Goal: Transaction & Acquisition: Download file/media

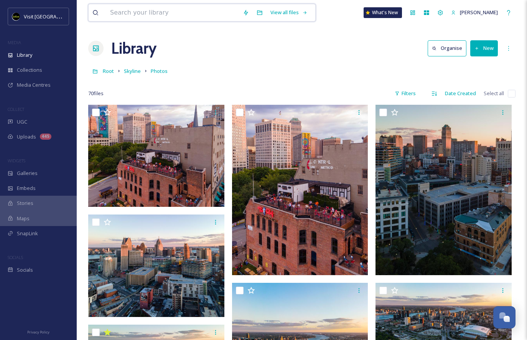
click at [151, 13] on input at bounding box center [172, 12] width 133 height 17
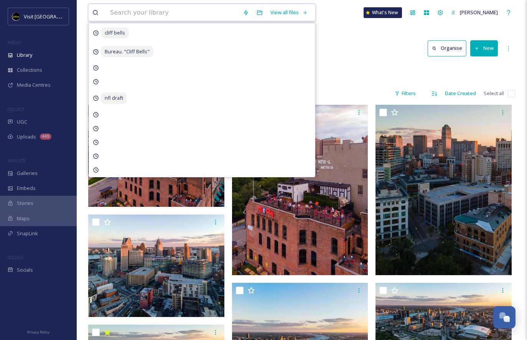
click at [210, 14] on input at bounding box center [172, 12] width 133 height 17
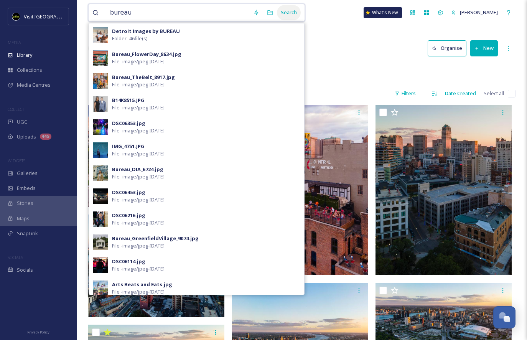
type input "bureau"
click at [282, 11] on div "Search" at bounding box center [289, 12] width 24 height 15
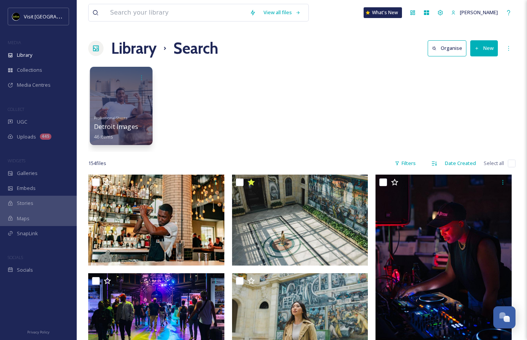
click at [127, 105] on div at bounding box center [121, 106] width 63 height 78
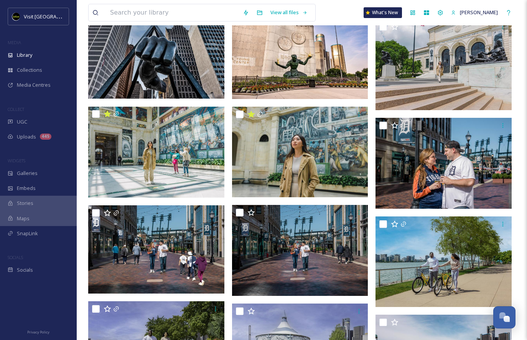
scroll to position [196, 0]
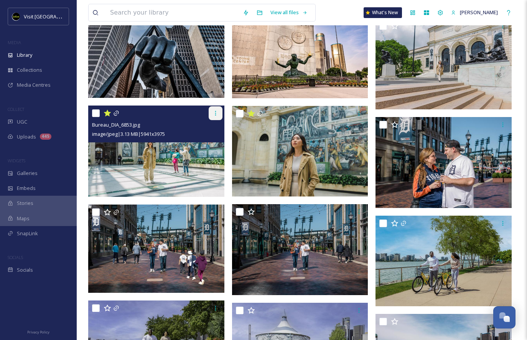
click at [211, 110] on div at bounding box center [216, 113] width 14 height 14
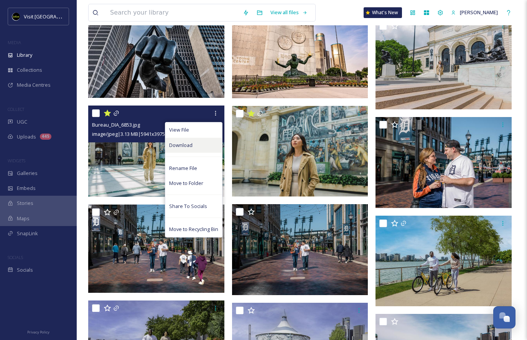
click at [181, 148] on span "Download" at bounding box center [180, 144] width 23 height 7
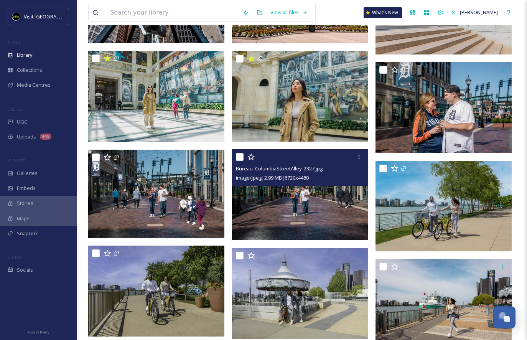
scroll to position [256, 0]
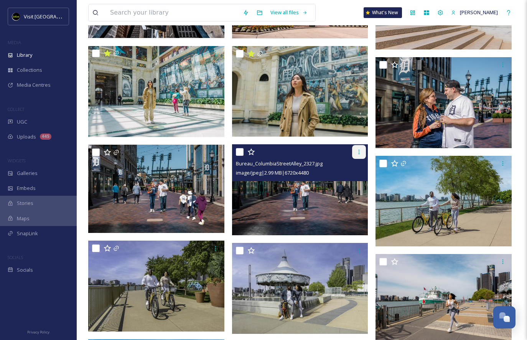
click at [360, 151] on icon at bounding box center [359, 152] width 6 height 6
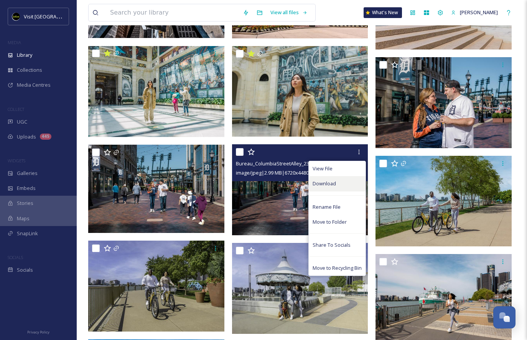
click at [328, 180] on span "Download" at bounding box center [324, 183] width 23 height 7
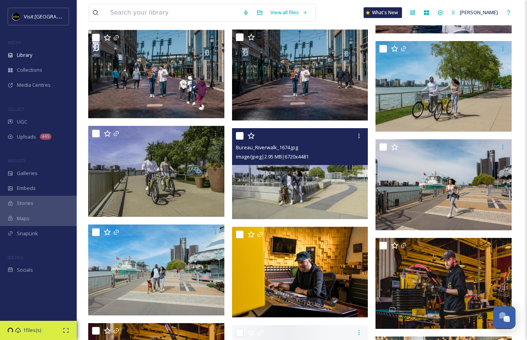
scroll to position [372, 0]
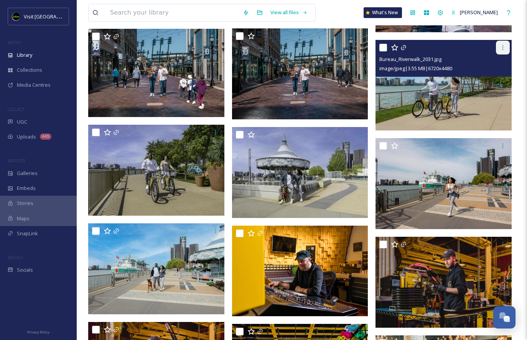
click at [502, 51] on div at bounding box center [503, 48] width 14 height 14
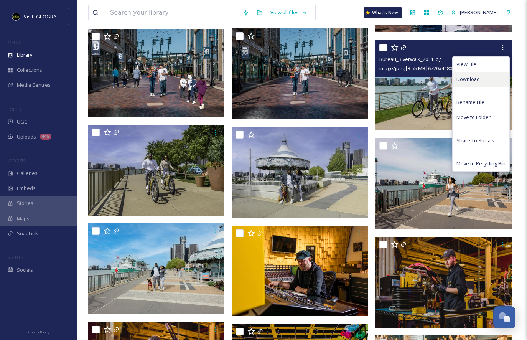
click at [472, 76] on span "Download" at bounding box center [467, 79] width 23 height 7
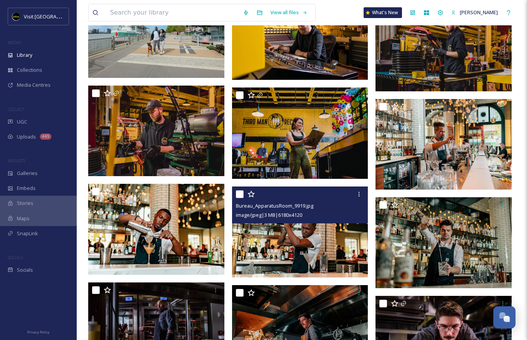
scroll to position [608, 0]
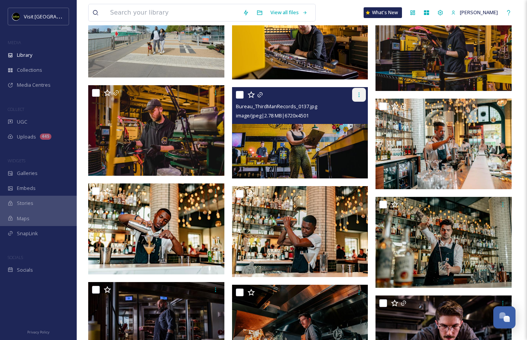
click at [359, 95] on icon at bounding box center [359, 95] width 6 height 6
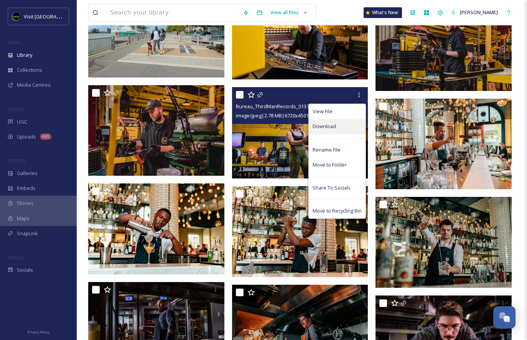
click at [322, 131] on div "Download" at bounding box center [337, 126] width 57 height 15
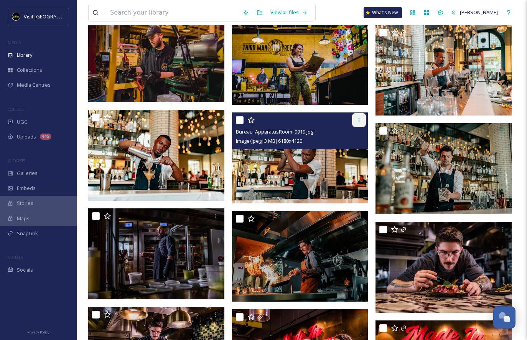
scroll to position [681, 0]
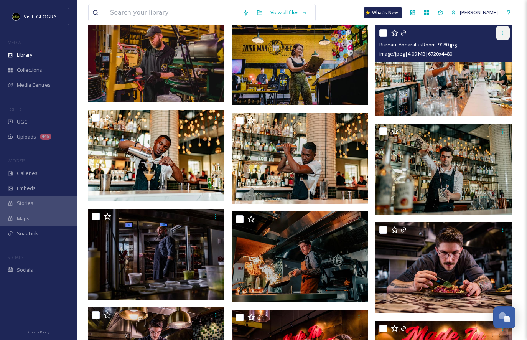
click at [504, 36] on div at bounding box center [503, 33] width 14 height 14
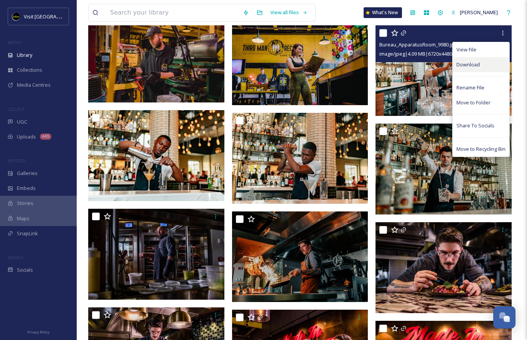
click at [469, 65] on span "Download" at bounding box center [467, 64] width 23 height 7
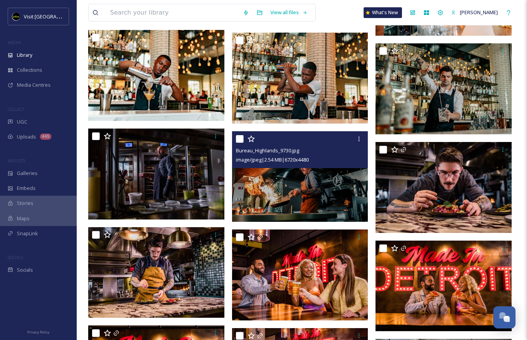
scroll to position [765, 0]
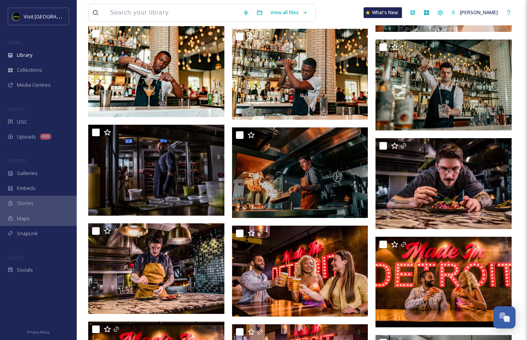
click at [517, 187] on div "View all files What's New [PERSON_NAME] Library Organise New Root Rooftops Refr…" at bounding box center [302, 79] width 450 height 1689
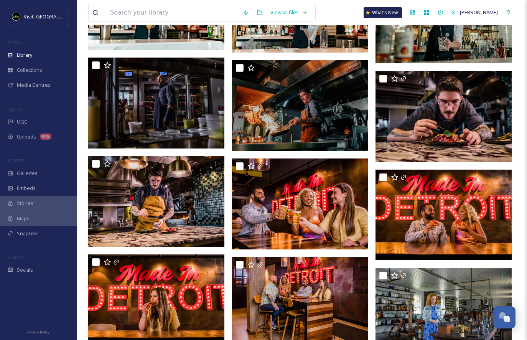
scroll to position [835, 0]
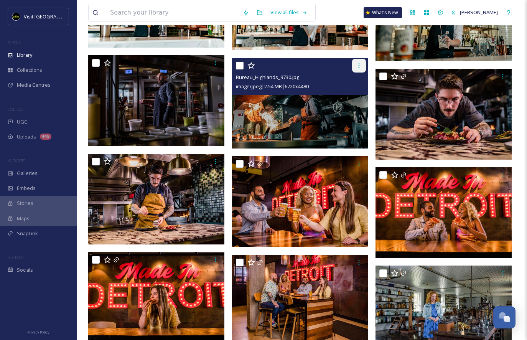
click at [360, 63] on icon at bounding box center [359, 66] width 6 height 6
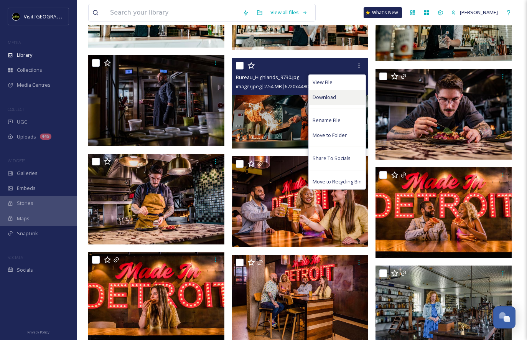
click at [331, 97] on span "Download" at bounding box center [324, 97] width 23 height 7
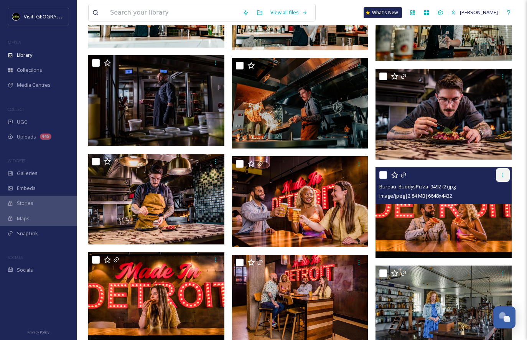
click at [502, 176] on icon at bounding box center [503, 175] width 6 height 6
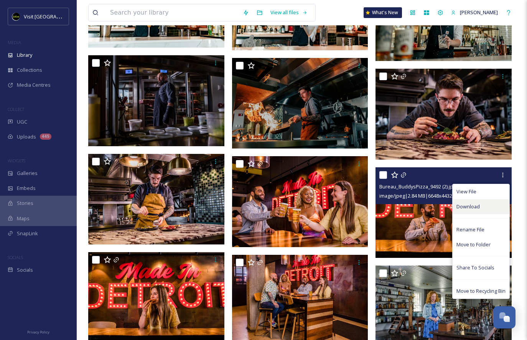
click at [472, 207] on span "Download" at bounding box center [467, 206] width 23 height 7
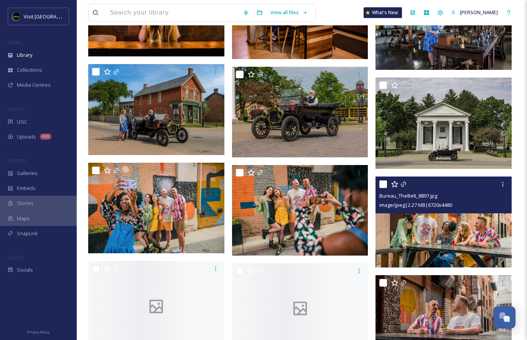
scroll to position [1123, 0]
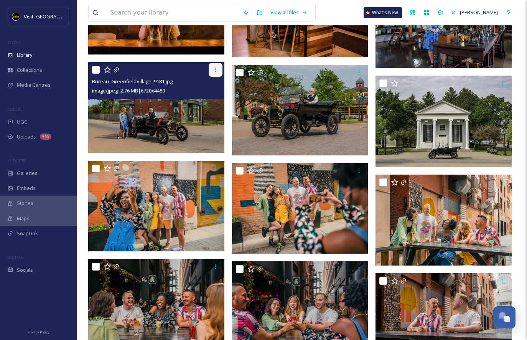
click at [216, 69] on icon at bounding box center [215, 70] width 6 height 6
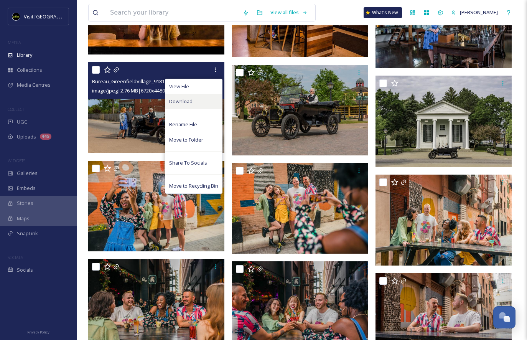
click at [187, 103] on span "Download" at bounding box center [180, 101] width 23 height 7
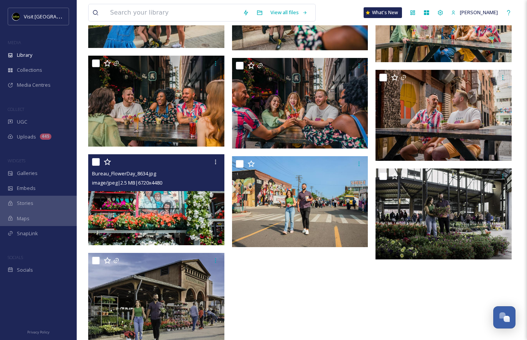
scroll to position [1329, 0]
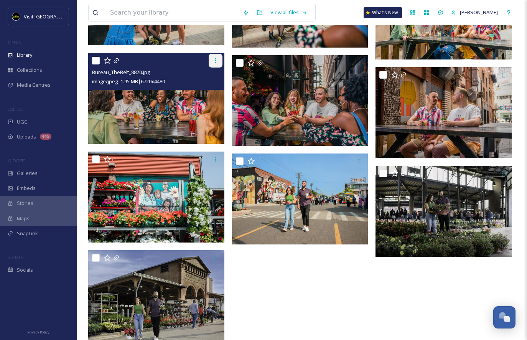
click at [214, 60] on icon at bounding box center [215, 61] width 6 height 6
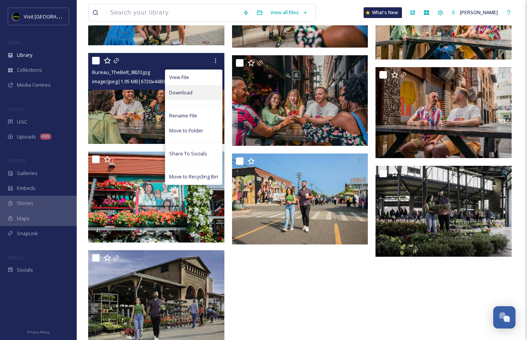
click at [184, 96] on span "Download" at bounding box center [180, 92] width 23 height 7
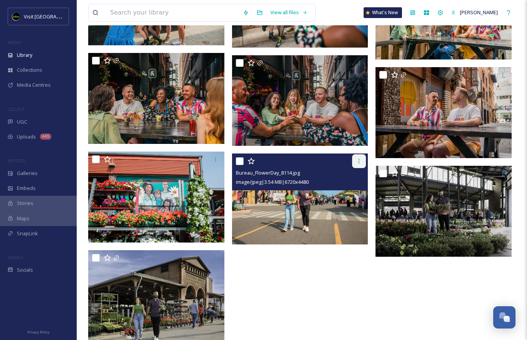
click at [358, 162] on icon at bounding box center [359, 161] width 6 height 6
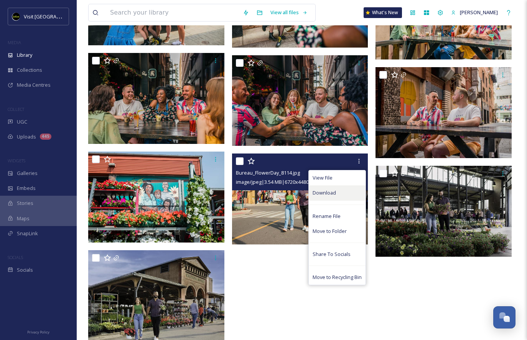
click at [347, 191] on div "Download" at bounding box center [337, 192] width 57 height 15
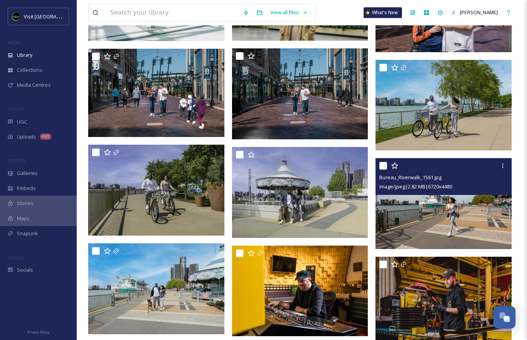
scroll to position [351, 0]
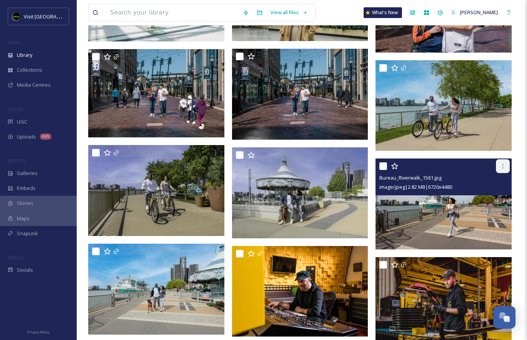
click at [504, 166] on icon at bounding box center [503, 166] width 6 height 6
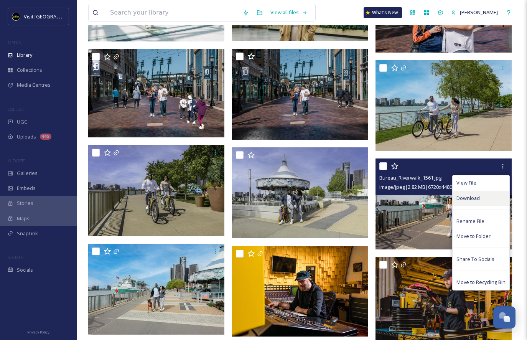
click at [474, 196] on span "Download" at bounding box center [467, 197] width 23 height 7
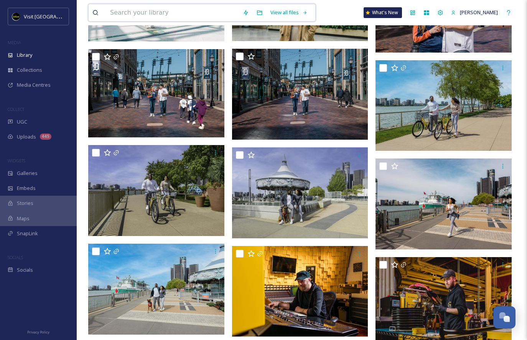
click at [162, 10] on input at bounding box center [172, 12] width 133 height 17
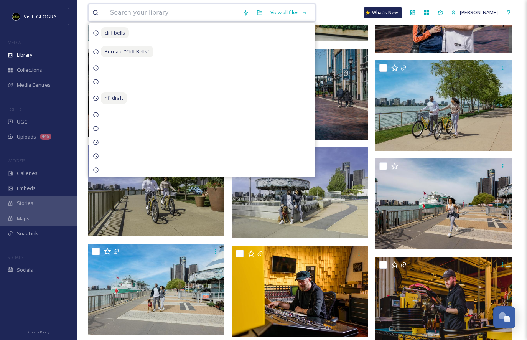
type input "a"
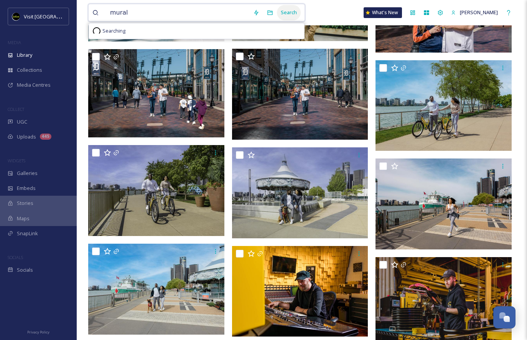
type input "mural"
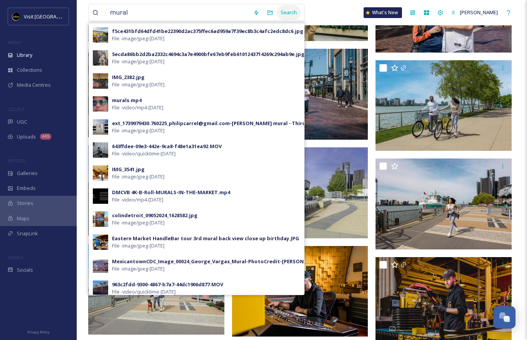
click at [286, 14] on div "Search" at bounding box center [289, 12] width 24 height 15
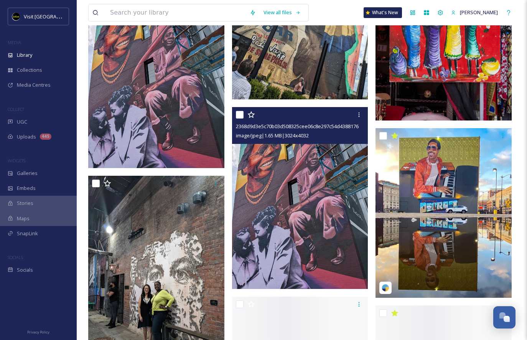
scroll to position [2395, 0]
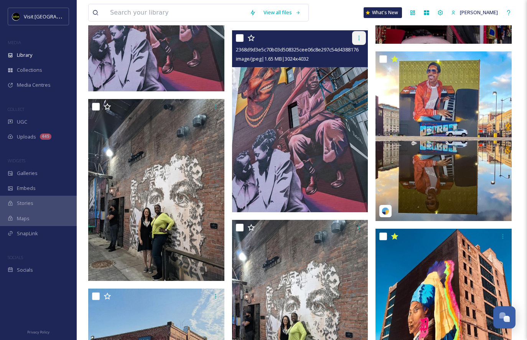
click at [358, 39] on icon at bounding box center [359, 38] width 6 height 6
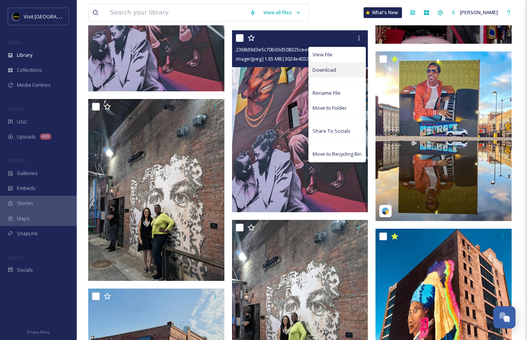
click at [331, 67] on span "Download" at bounding box center [324, 69] width 23 height 7
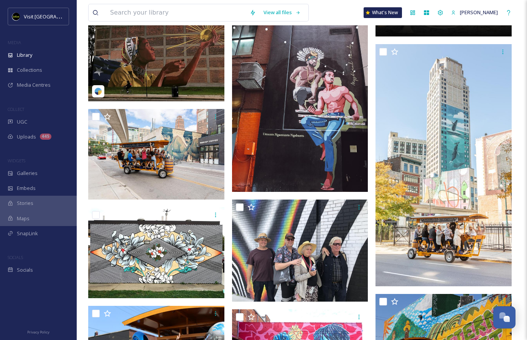
scroll to position [3215, 0]
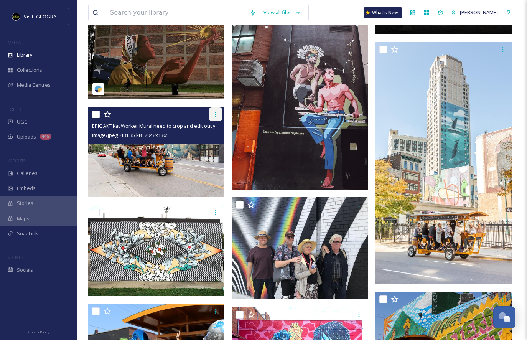
click at [216, 113] on icon at bounding box center [215, 114] width 6 height 6
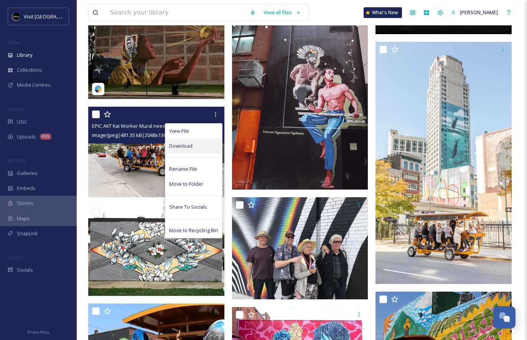
click at [195, 142] on div "Download" at bounding box center [193, 145] width 57 height 15
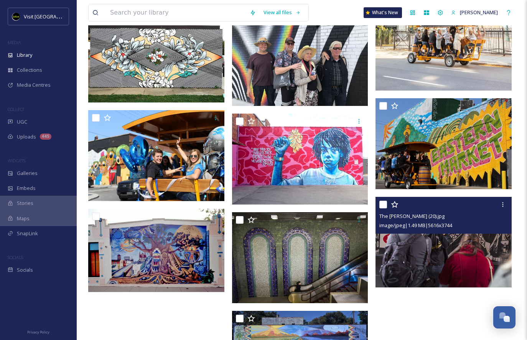
scroll to position [3409, 0]
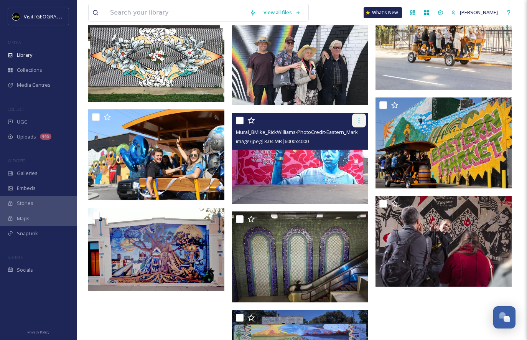
click at [358, 119] on icon at bounding box center [359, 120] width 6 height 6
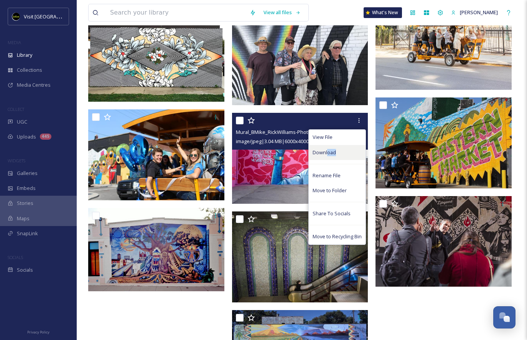
drag, startPoint x: 328, startPoint y: 156, endPoint x: 328, endPoint y: 150, distance: 5.8
click at [328, 150] on div "Download" at bounding box center [337, 152] width 57 height 15
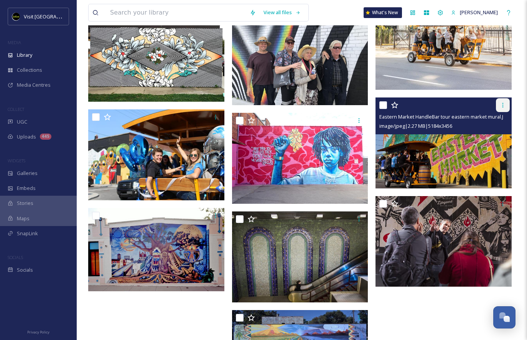
click at [504, 102] on icon at bounding box center [503, 105] width 6 height 6
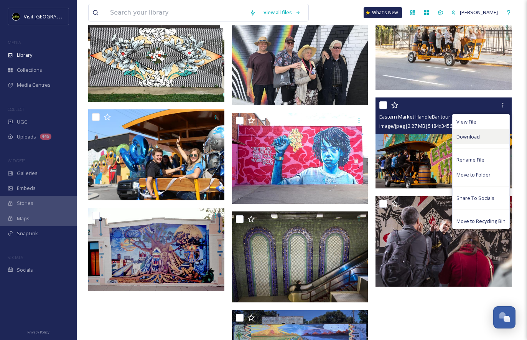
click at [462, 136] on span "Download" at bounding box center [467, 136] width 23 height 7
